Goal: Task Accomplishment & Management: Use online tool/utility

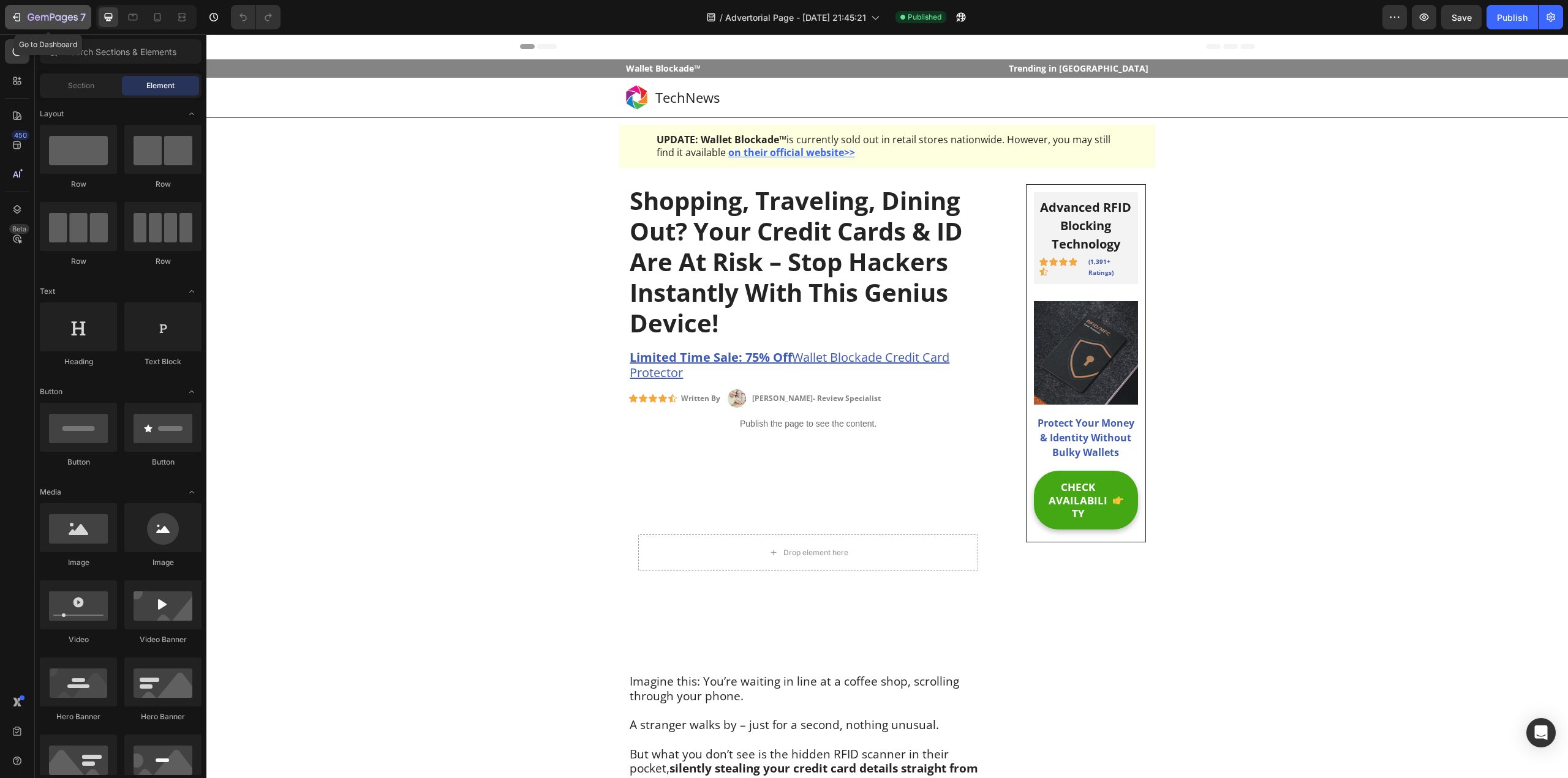
click at [20, 14] on icon "button" at bounding box center [17, 17] width 12 height 12
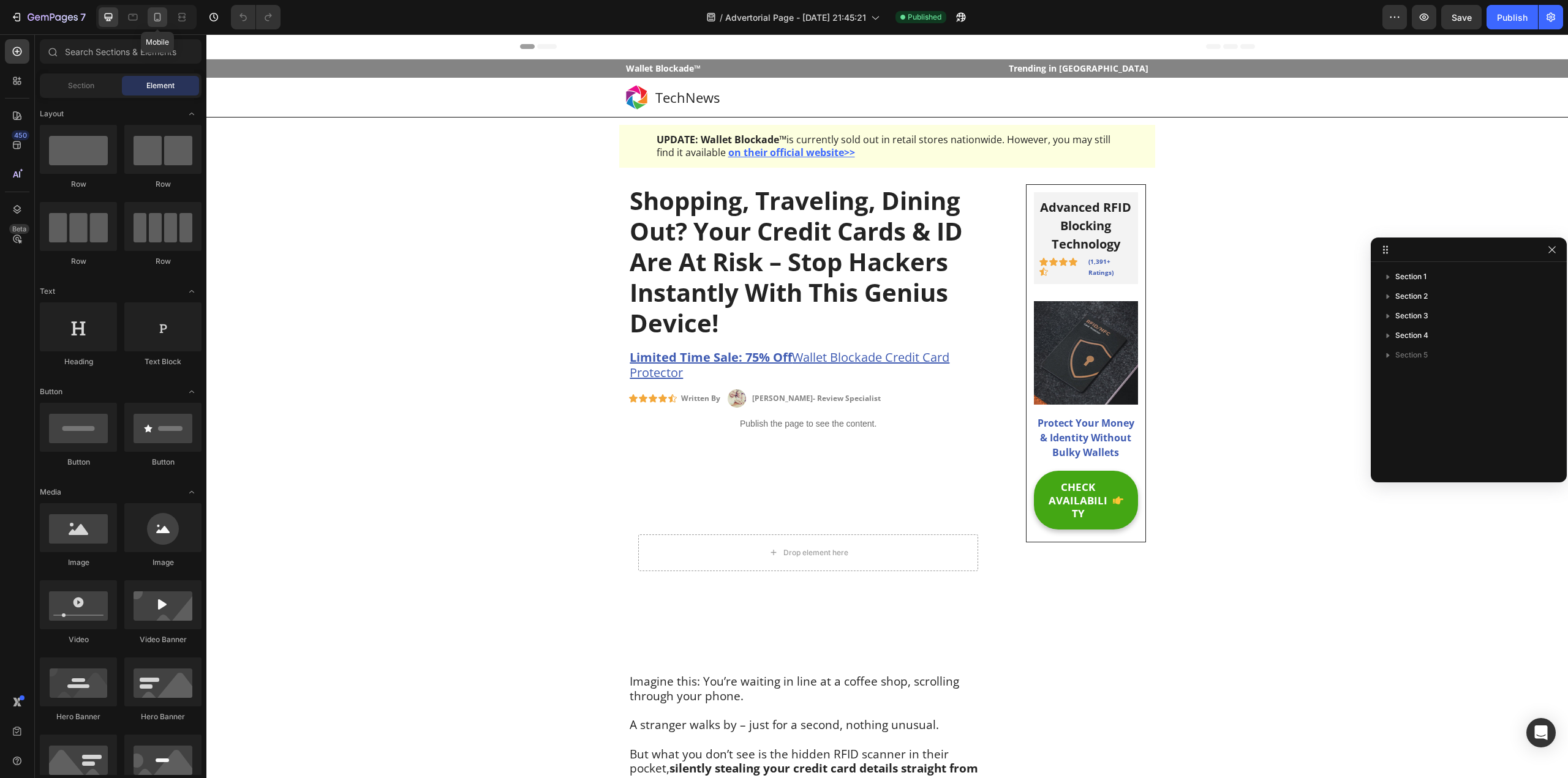
click at [152, 17] on icon at bounding box center [157, 17] width 12 height 12
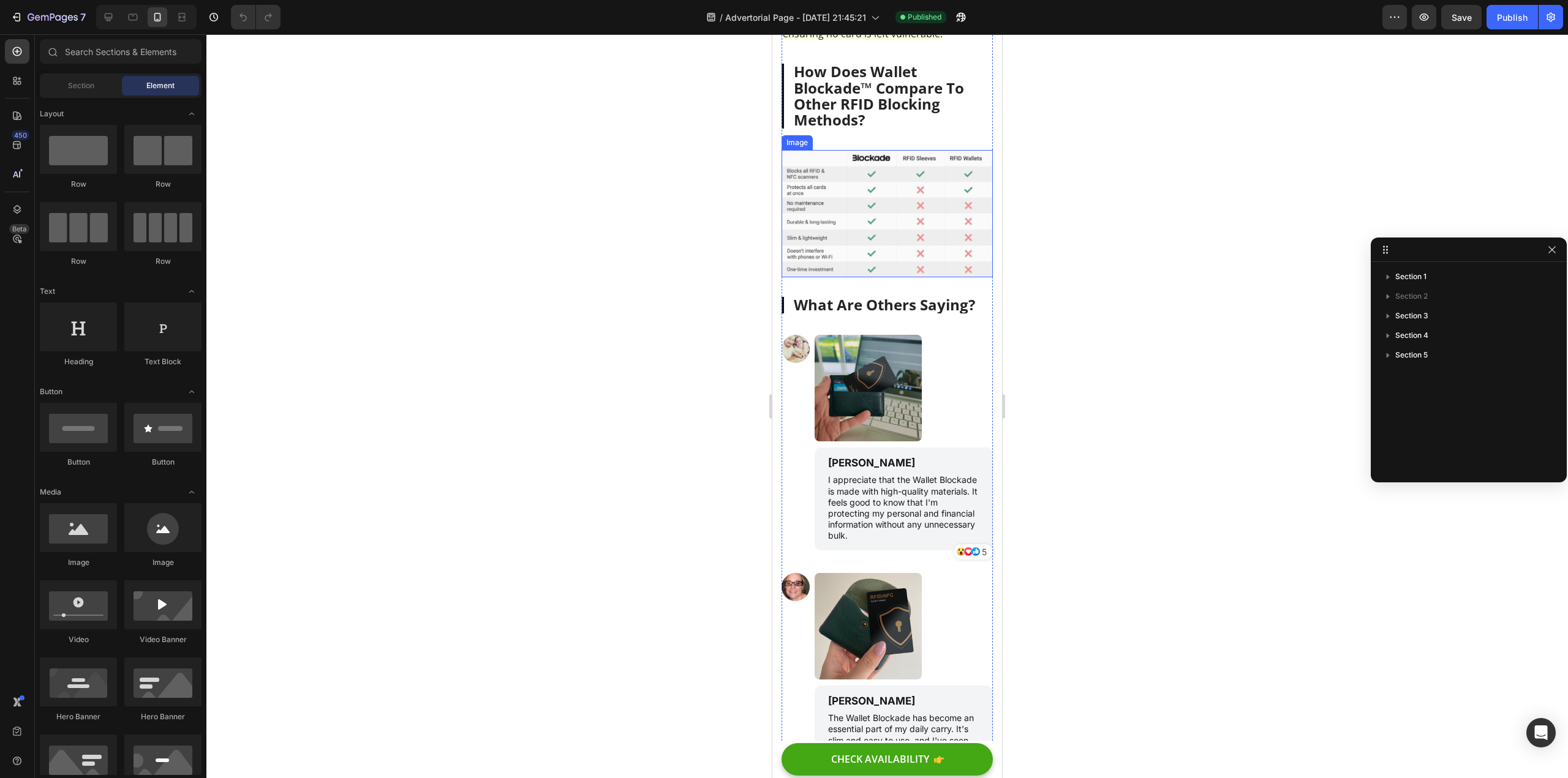
scroll to position [3553, 0]
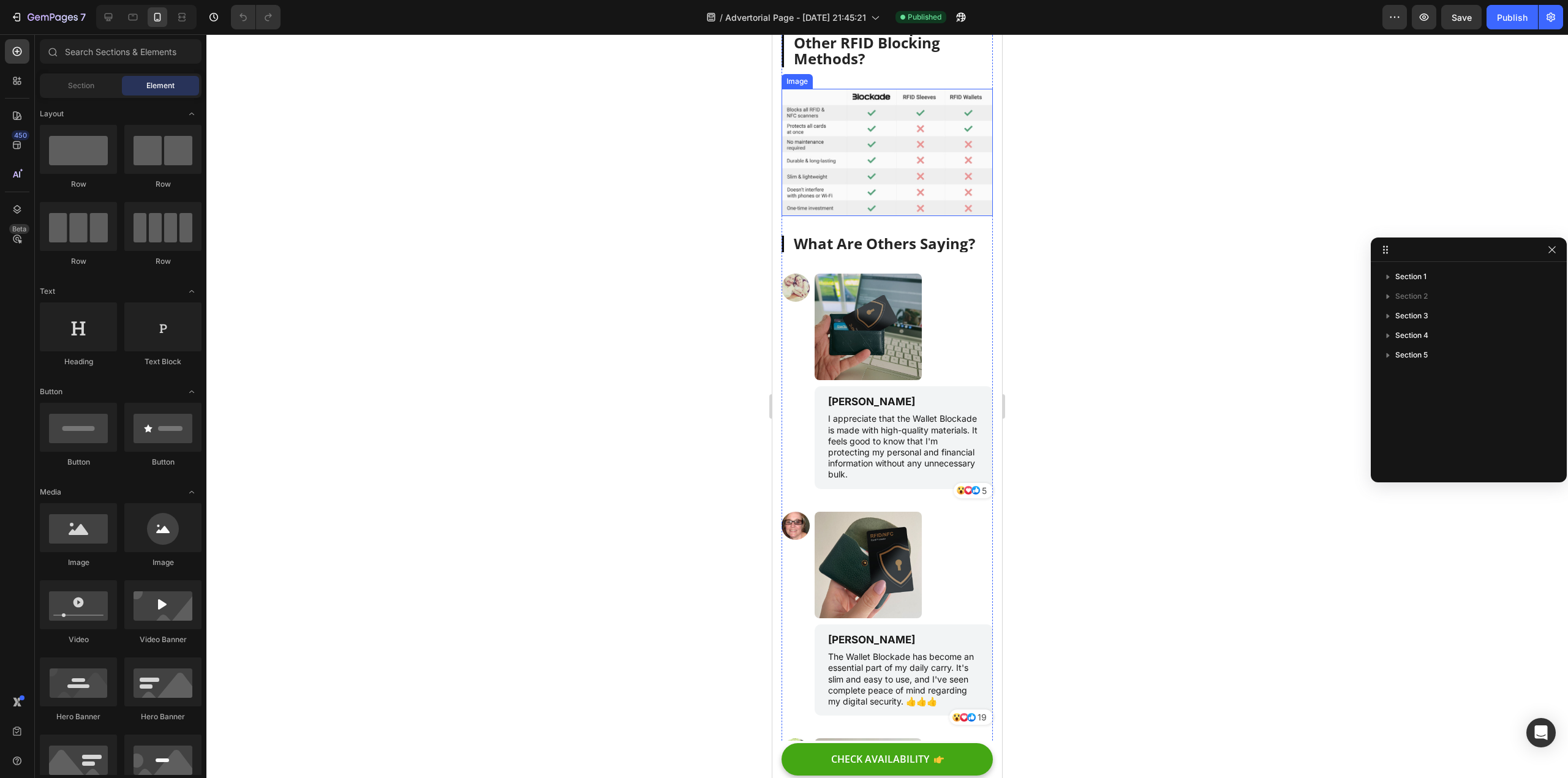
click at [917, 216] on img at bounding box center [887, 153] width 212 height 128
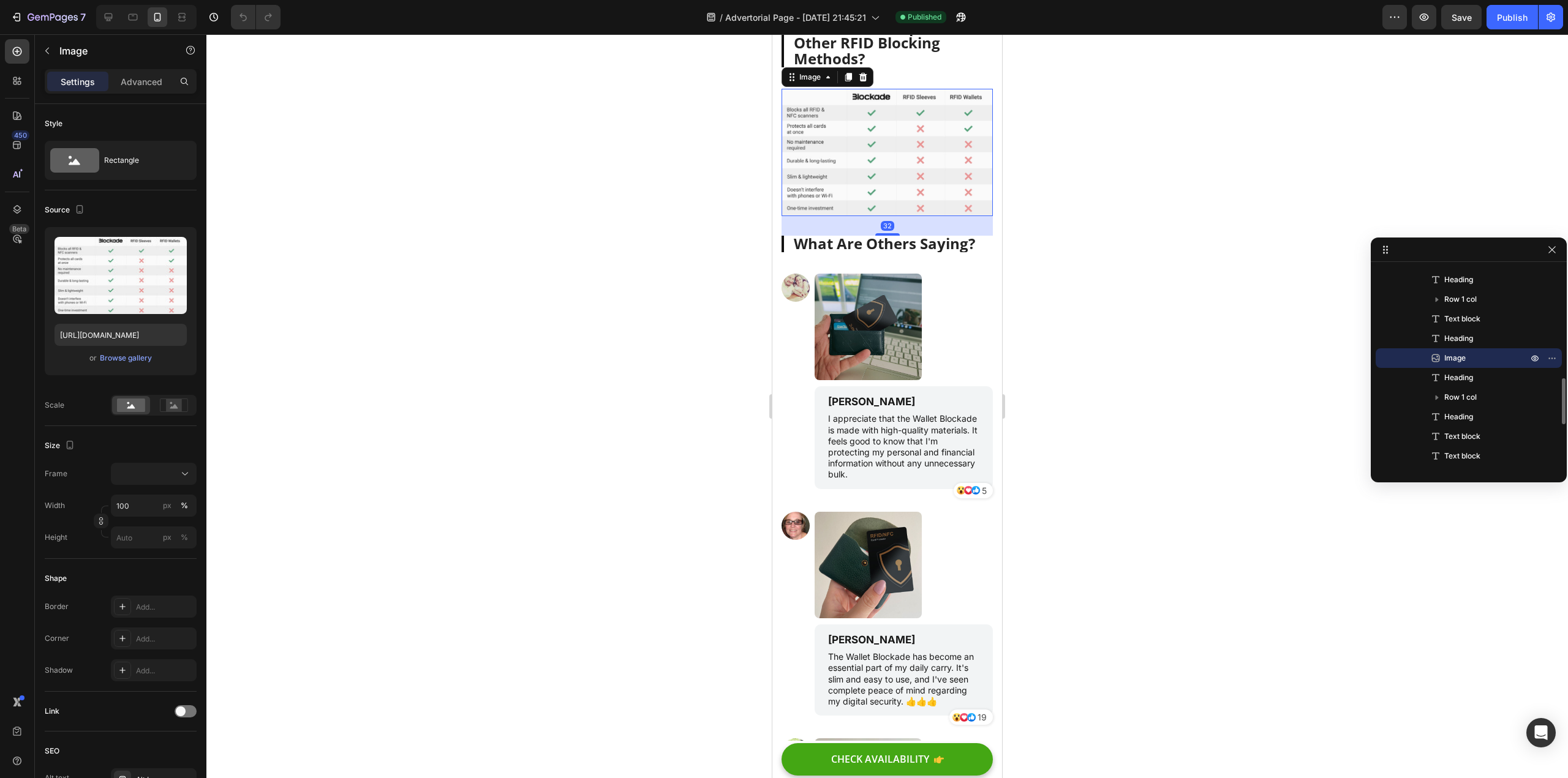
click at [672, 406] on div at bounding box center [886, 406] width 1361 height 744
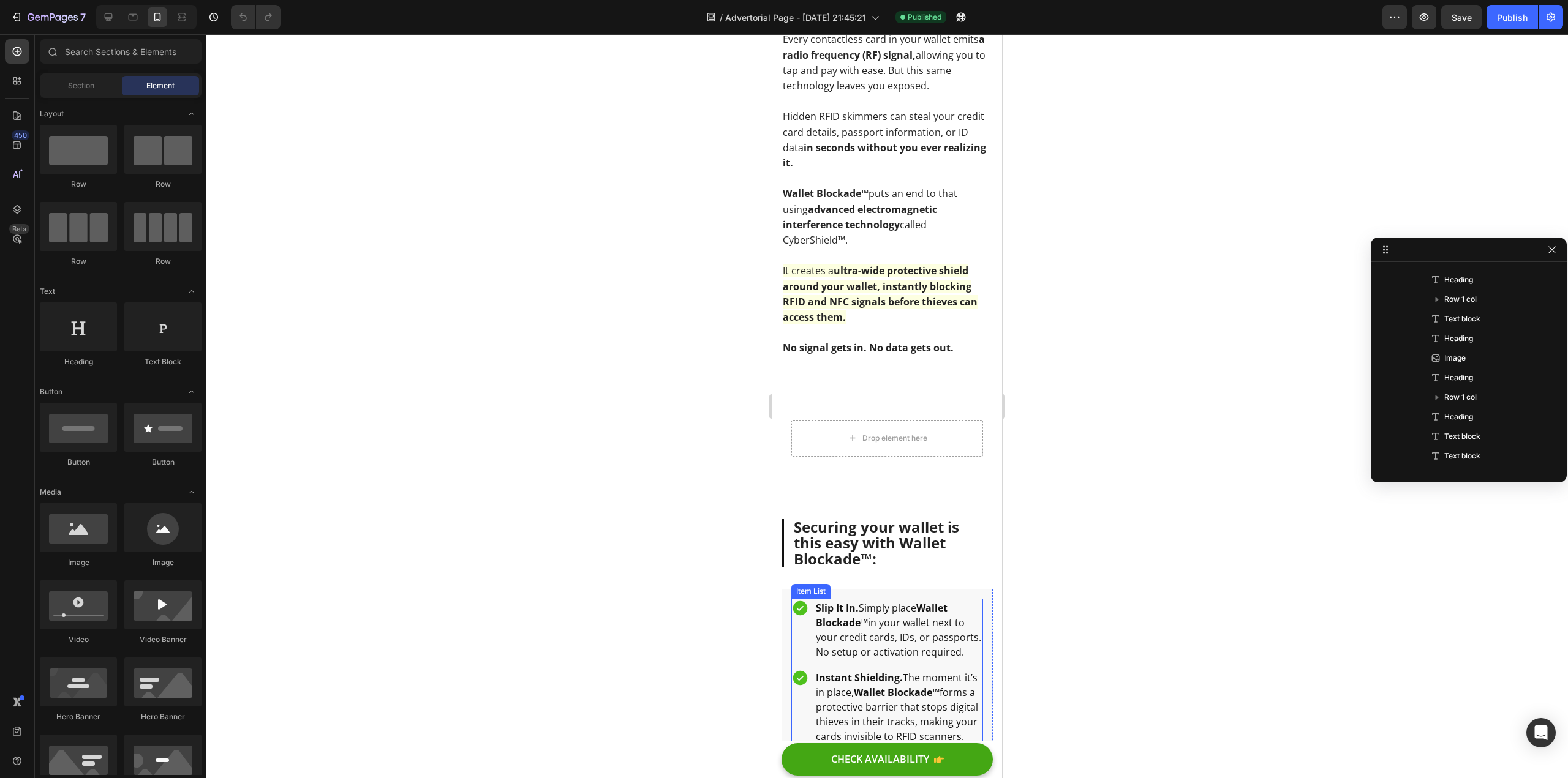
scroll to position [2634, 0]
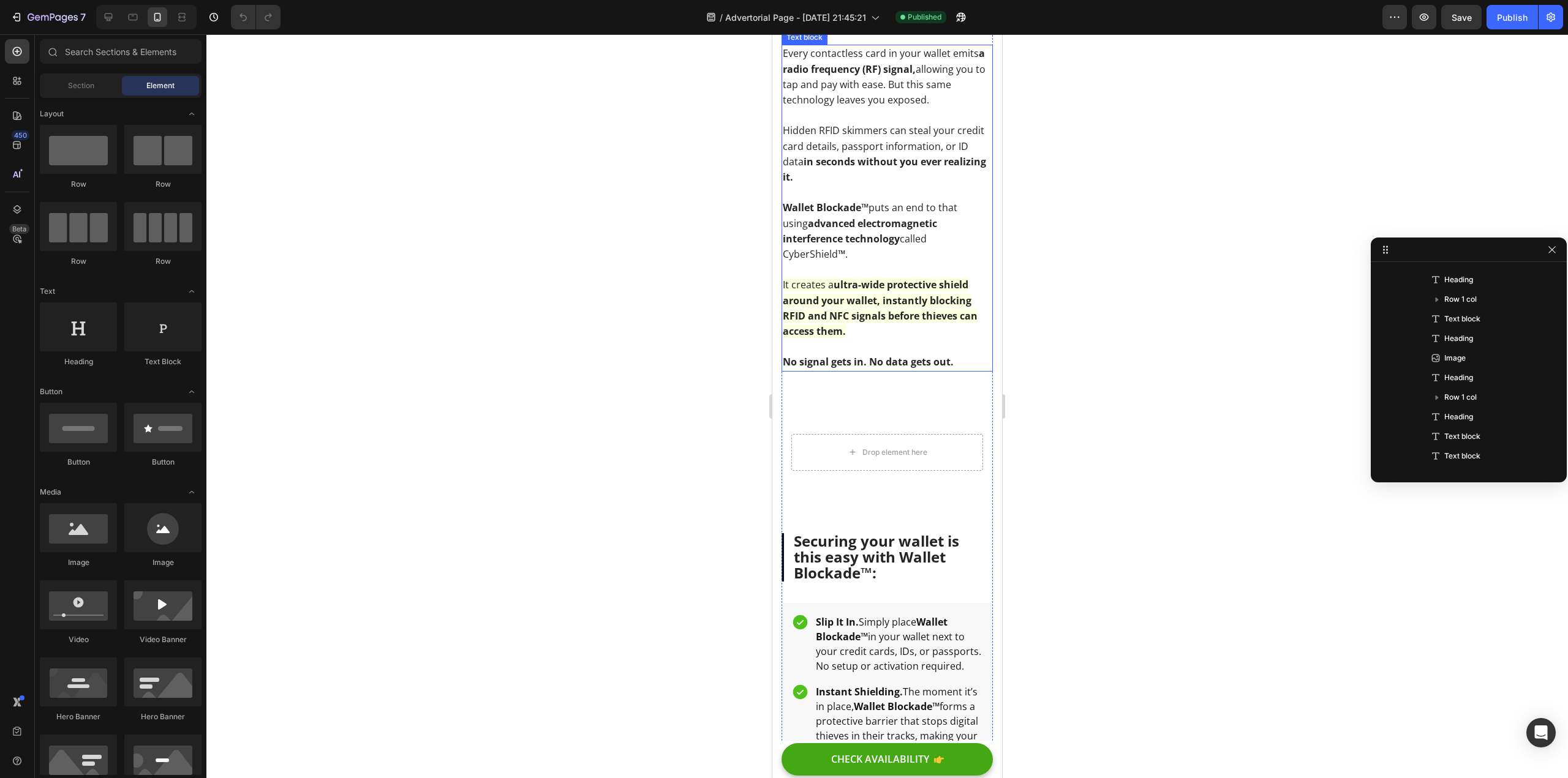
click at [860, 262] on p "Wallet Blockade™ puts an end to that using advanced electromagnetic interferenc…" at bounding box center [886, 231] width 209 height 62
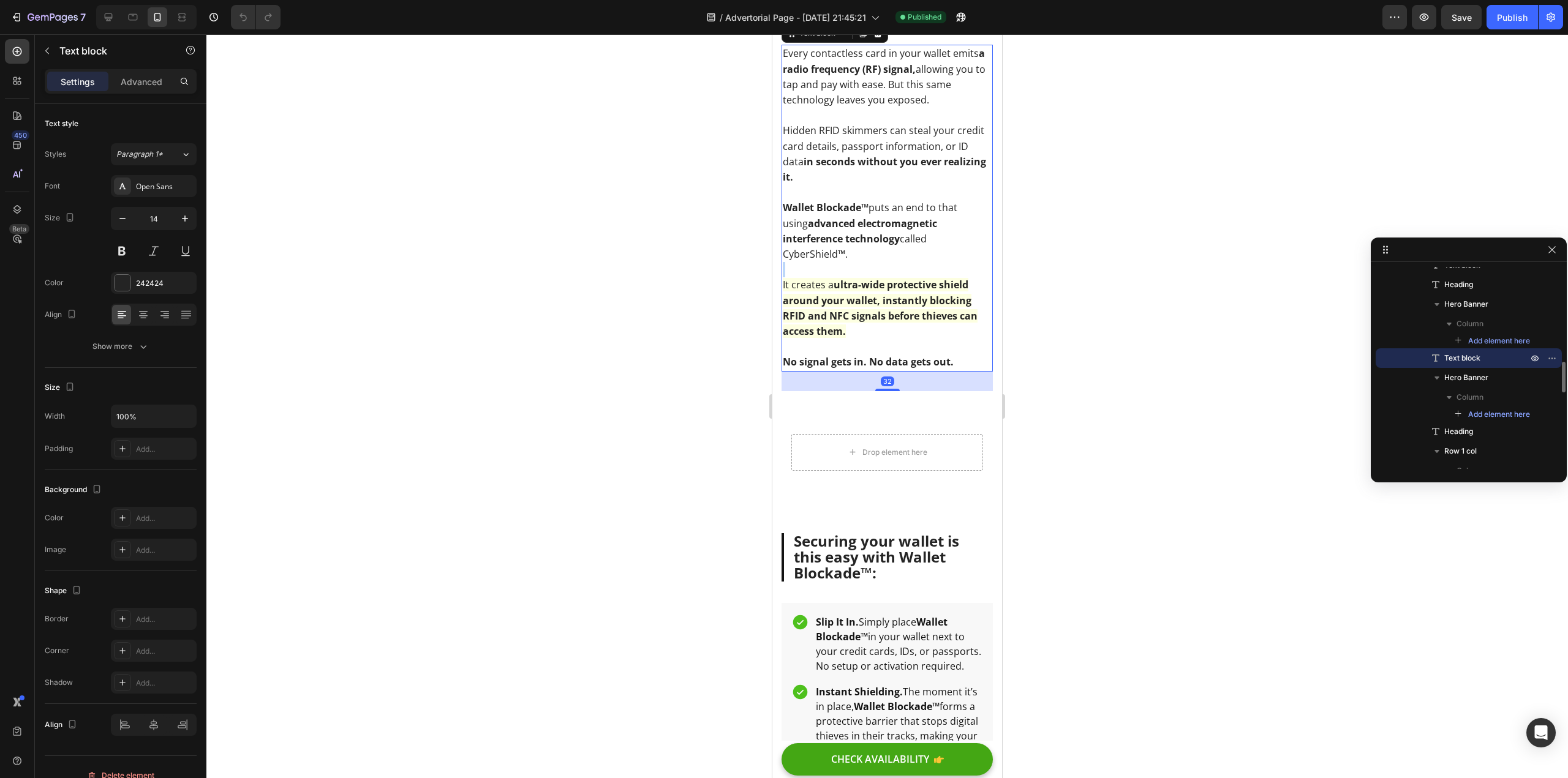
click at [860, 262] on p "Wallet Blockade™ puts an end to that using advanced electromagnetic interferenc…" at bounding box center [886, 231] width 209 height 62
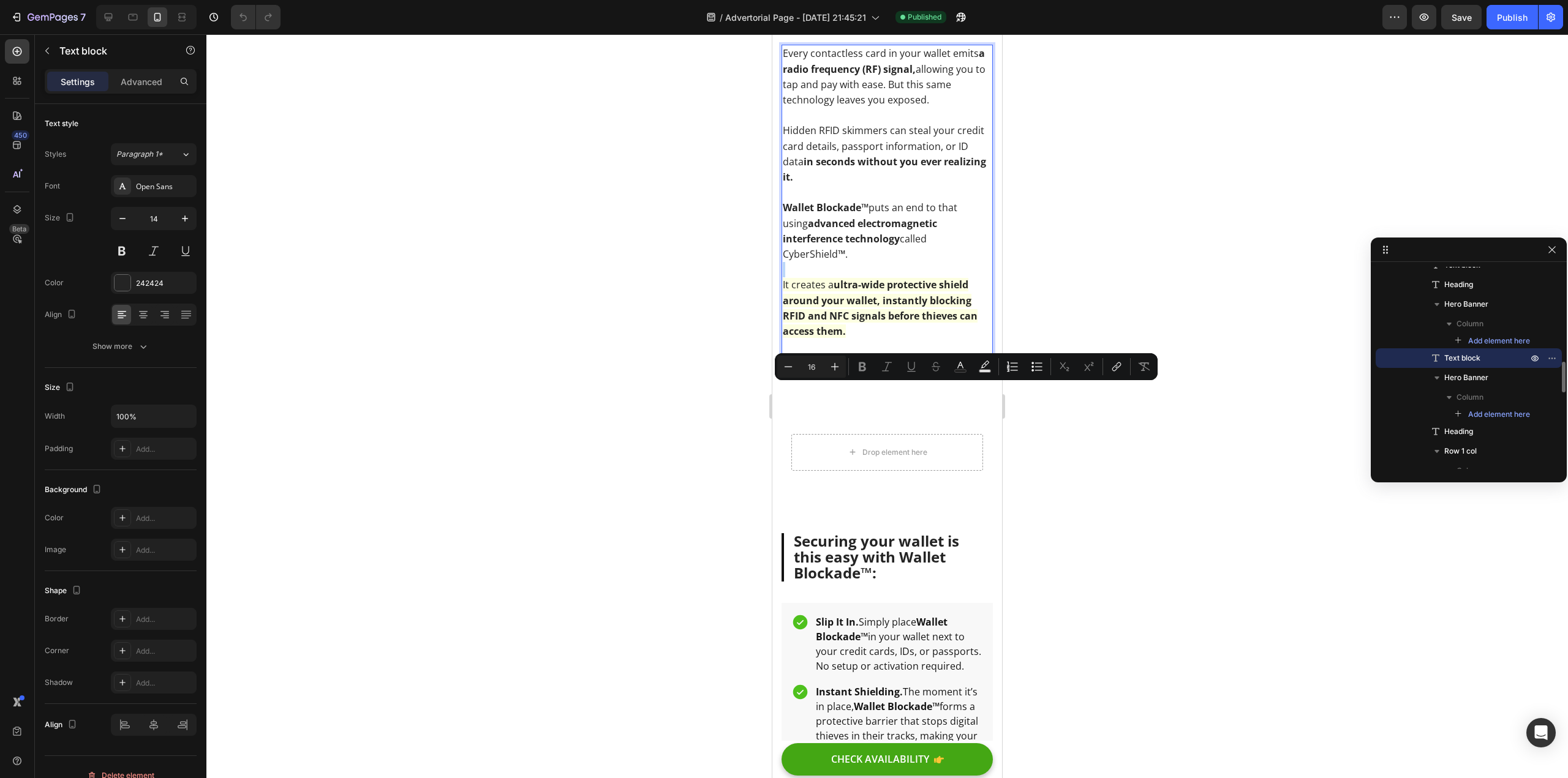
click at [874, 262] on p "Wallet Blockade™ puts an end to that using advanced electromagnetic interferenc…" at bounding box center [886, 231] width 209 height 62
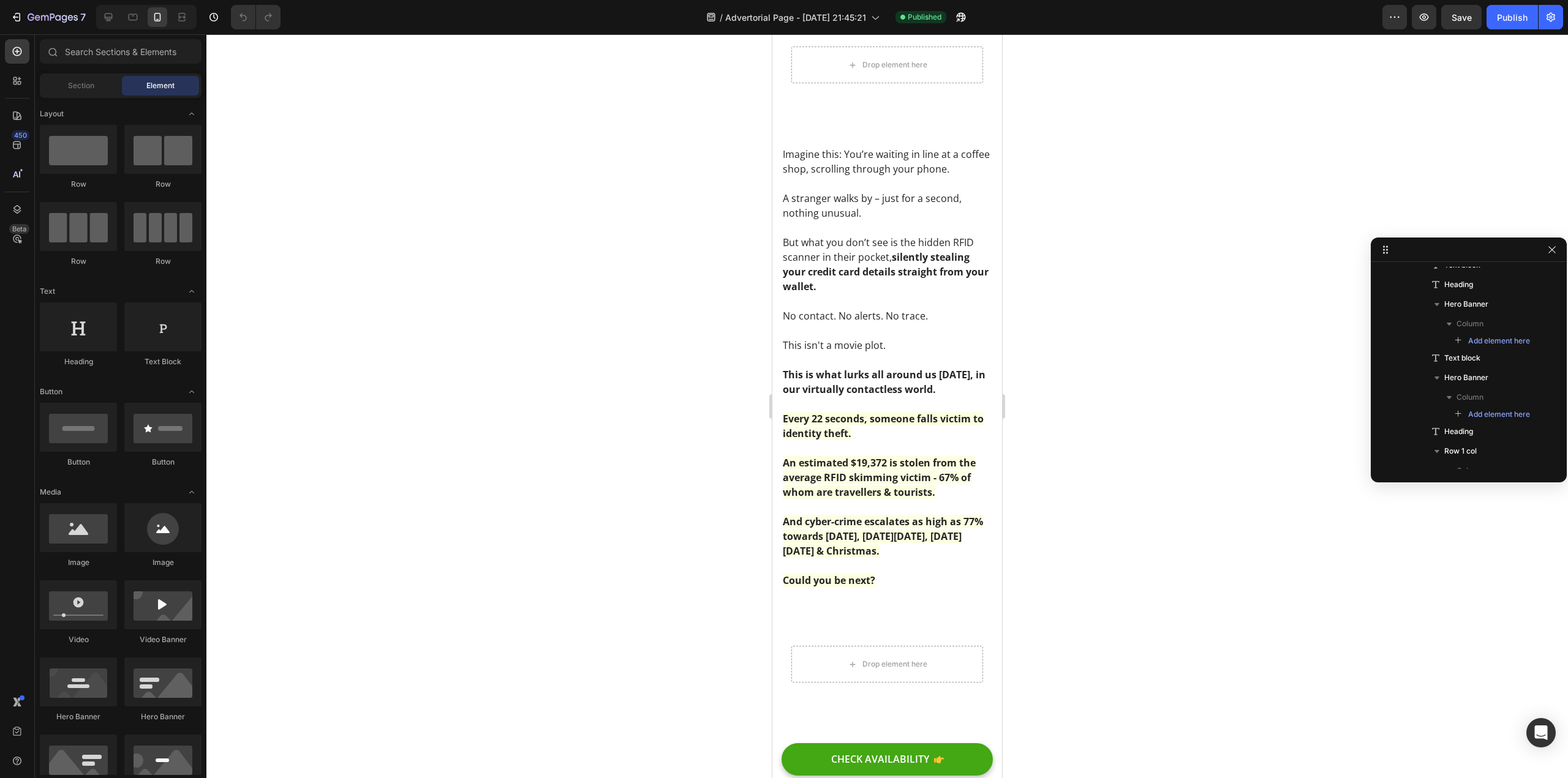
scroll to position [0, 0]
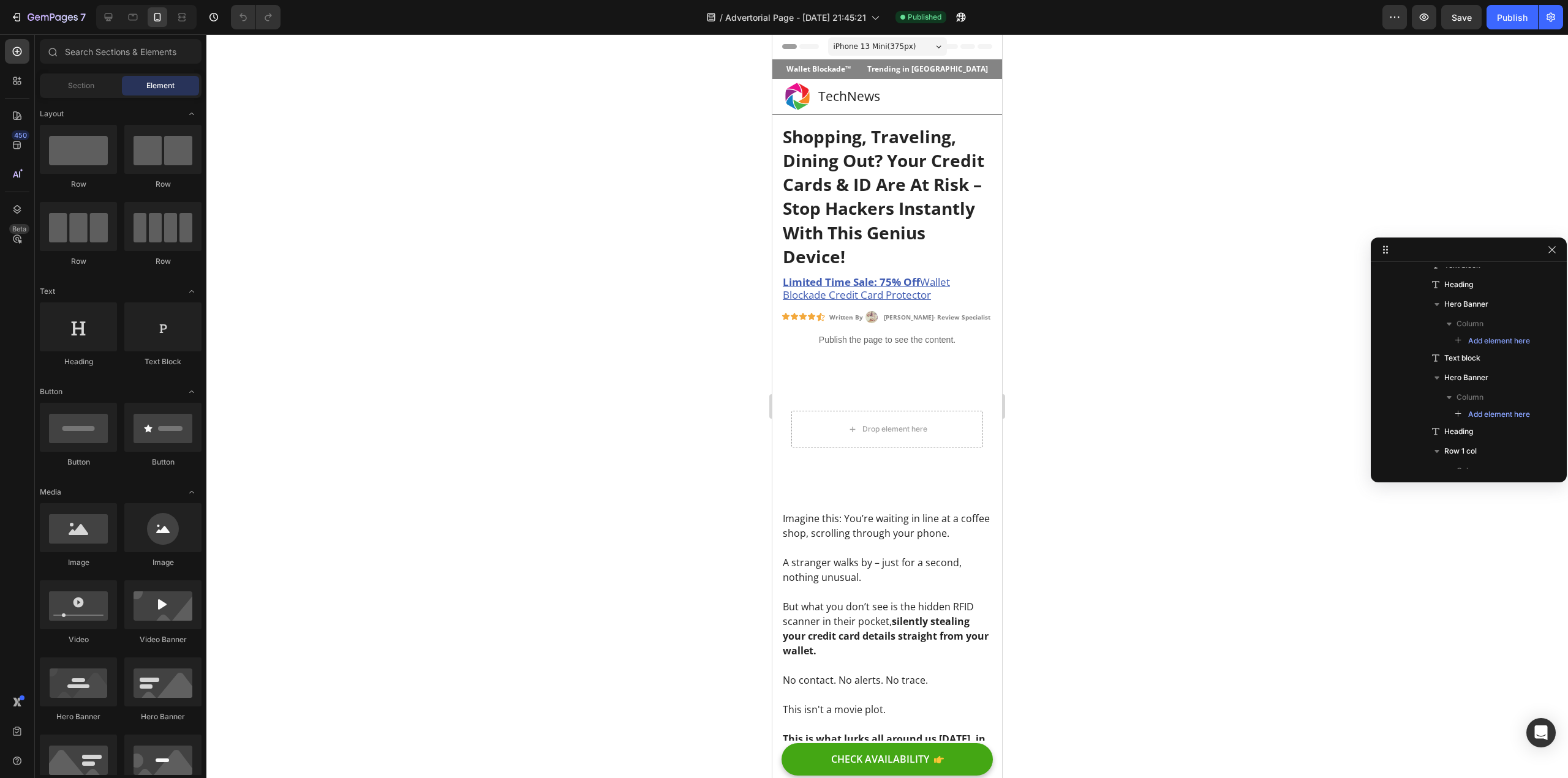
drag, startPoint x: 999, startPoint y: 384, endPoint x: 1782, endPoint y: 62, distance: 846.6
click at [114, 19] on icon at bounding box center [108, 17] width 12 height 12
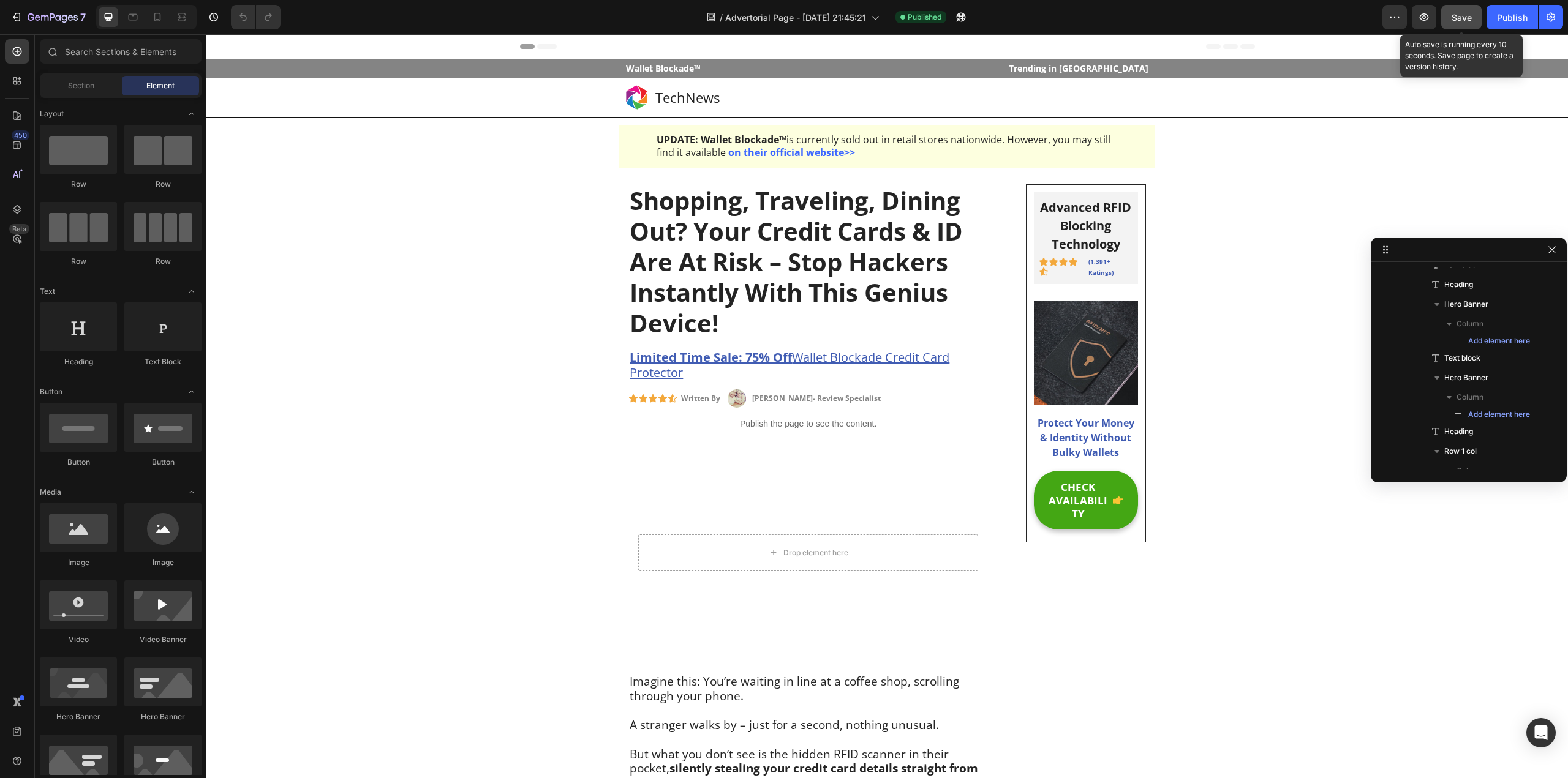
click at [1477, 20] on button "Save" at bounding box center [1461, 17] width 40 height 24
click at [1504, 16] on div "Publish" at bounding box center [1511, 17] width 31 height 13
